Goal: Task Accomplishment & Management: Use online tool/utility

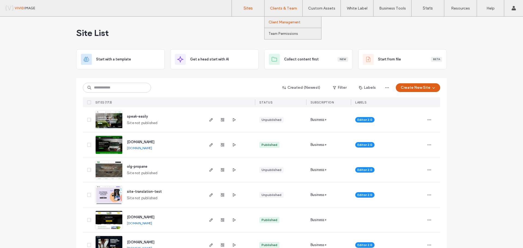
click at [278, 20] on link "Client Management" at bounding box center [294, 22] width 53 height 11
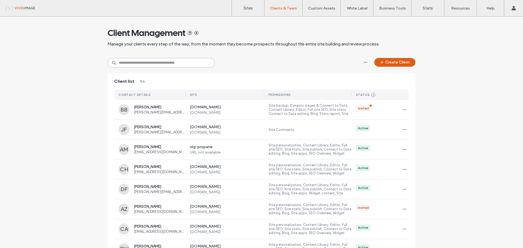
click at [170, 62] on input at bounding box center [160, 63] width 107 height 10
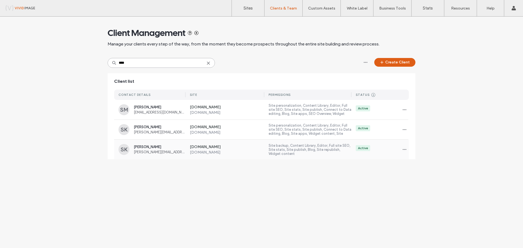
type input "****"
click at [182, 146] on span "[PERSON_NAME]" at bounding box center [160, 147] width 52 height 4
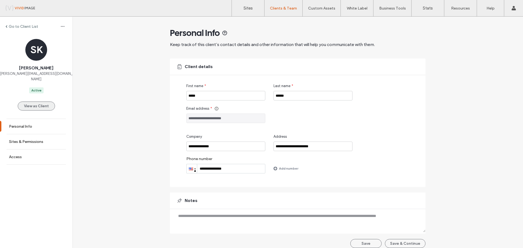
click at [43, 102] on button "View as Client" at bounding box center [36, 106] width 37 height 9
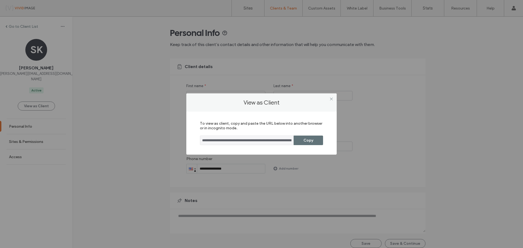
drag, startPoint x: 300, startPoint y: 141, endPoint x: 289, endPoint y: 125, distance: 19.2
click at [300, 141] on button "Copy" at bounding box center [307, 141] width 29 height 10
